Goal: Task Accomplishment & Management: Use online tool/utility

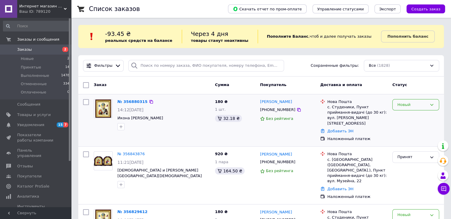
click at [413, 105] on div "Новый" at bounding box center [412, 105] width 30 height 6
click at [407, 116] on li "Принят" at bounding box center [415, 116] width 46 height 11
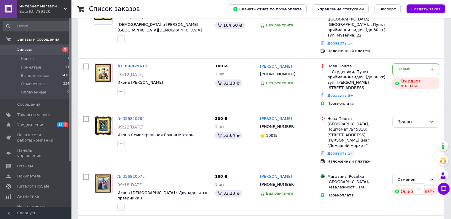
scroll to position [178, 0]
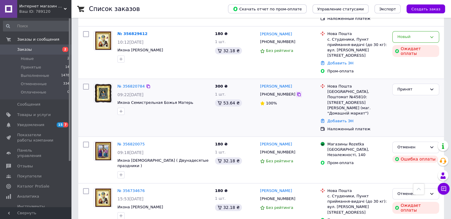
click at [296, 92] on icon at bounding box center [298, 94] width 5 height 5
drag, startPoint x: 299, startPoint y: 70, endPoint x: 279, endPoint y: 72, distance: 20.3
click at [279, 83] on div "[PERSON_NAME]" at bounding box center [287, 86] width 57 height 7
copy link "[PERSON_NAME]"
click at [339, 119] on link "Добавить ЭН" at bounding box center [340, 121] width 26 height 4
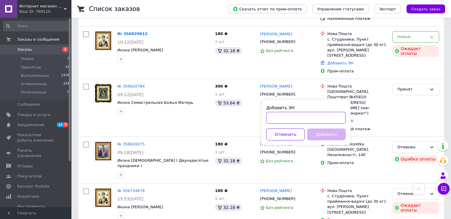
drag, startPoint x: 328, startPoint y: 121, endPoint x: 327, endPoint y: 116, distance: 4.8
click at [327, 116] on input "Добавить ЭН" at bounding box center [305, 118] width 79 height 12
paste input "20451225288645"
type input "20451225288645"
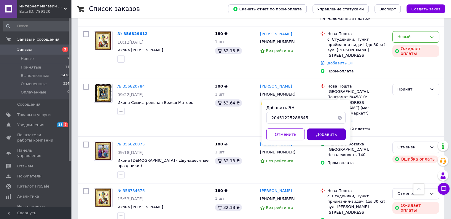
click at [331, 130] on button "Добавить" at bounding box center [326, 134] width 39 height 12
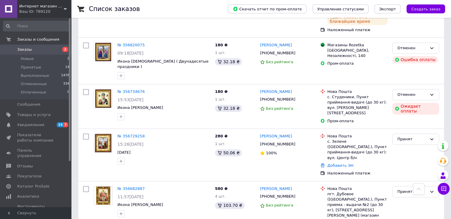
scroll to position [296, 0]
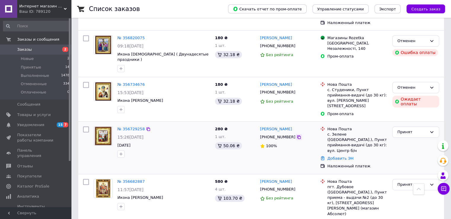
click at [297, 135] on icon at bounding box center [299, 137] width 4 height 4
drag, startPoint x: 292, startPoint y: 98, endPoint x: 271, endPoint y: 97, distance: 21.1
click at [271, 126] on div "[PERSON_NAME]" at bounding box center [287, 129] width 57 height 7
copy link "[PERSON_NAME]"
click at [346, 156] on link "Добавить ЭН" at bounding box center [340, 158] width 26 height 4
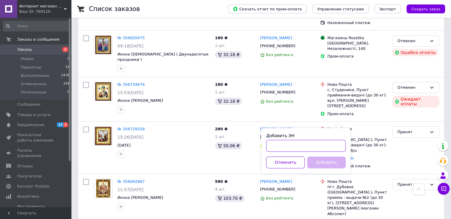
click at [327, 145] on input "Добавить ЭН" at bounding box center [305, 146] width 79 height 12
paste input "20451225290626"
type input "20451225290626"
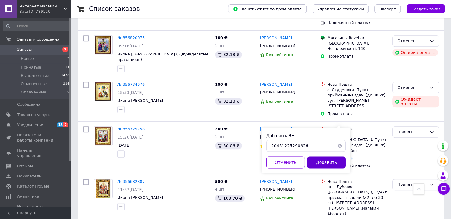
click at [327, 160] on button "Добавить" at bounding box center [326, 162] width 39 height 12
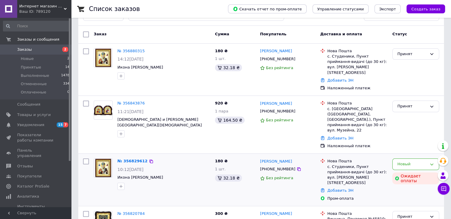
scroll to position [59, 0]
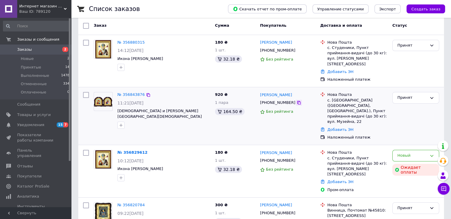
click at [296, 100] on icon at bounding box center [298, 102] width 5 height 5
click at [343, 127] on link "Добавить ЭН" at bounding box center [340, 129] width 26 height 4
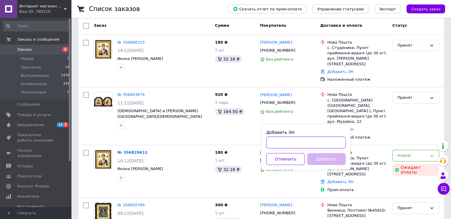
click at [299, 139] on input "Добавить ЭН" at bounding box center [305, 142] width 79 height 12
paste input "20451225293770"
type input "20451225293770"
click at [325, 156] on button "Добавить" at bounding box center [326, 159] width 39 height 12
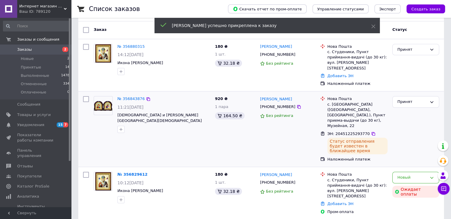
scroll to position [0, 0]
